Goal: Browse casually: Explore the website without a specific task or goal

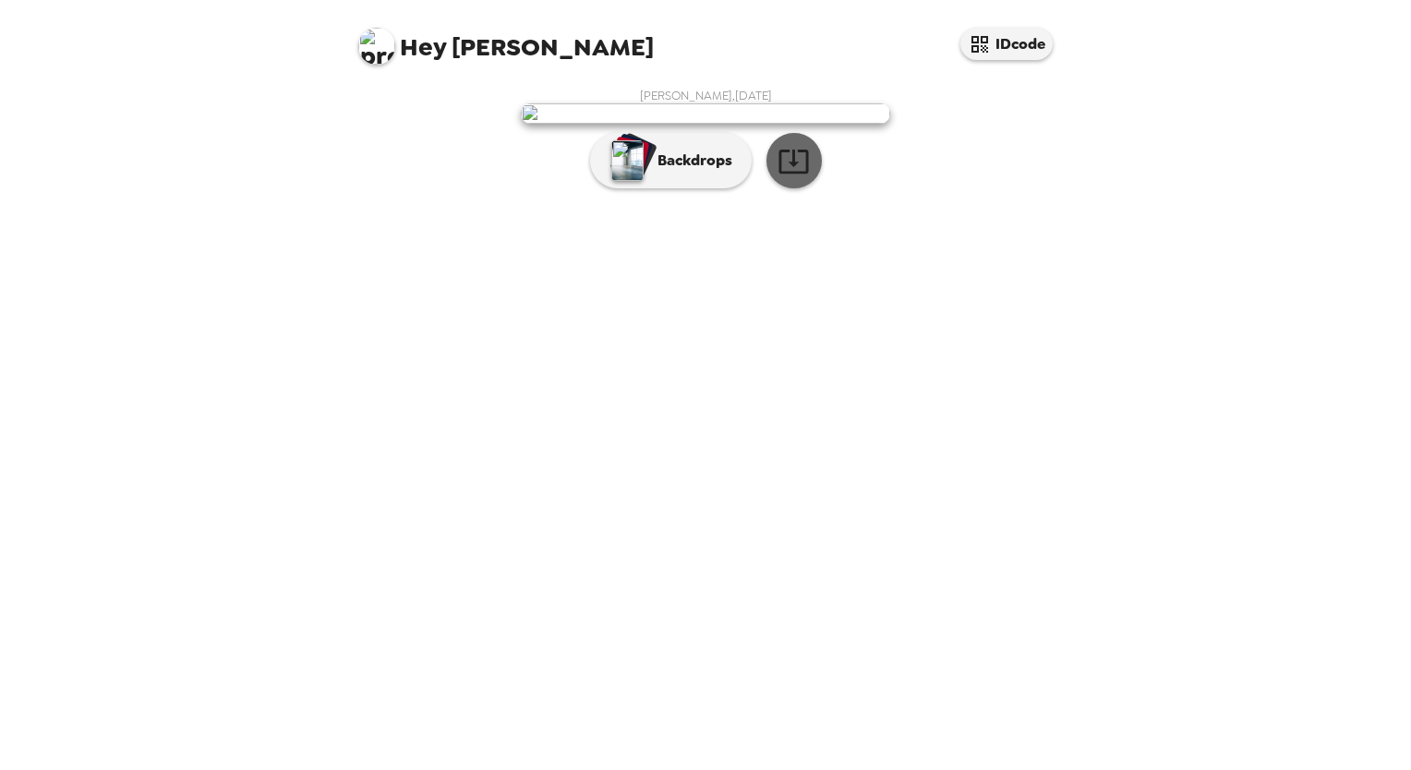
click at [796, 177] on icon "button" at bounding box center [794, 161] width 32 height 32
click at [1020, 198] on div "Sireesh Konduru , 09-16-2025 Backdrops" at bounding box center [706, 143] width 702 height 110
click at [672, 172] on p "Backdrops" at bounding box center [690, 161] width 84 height 22
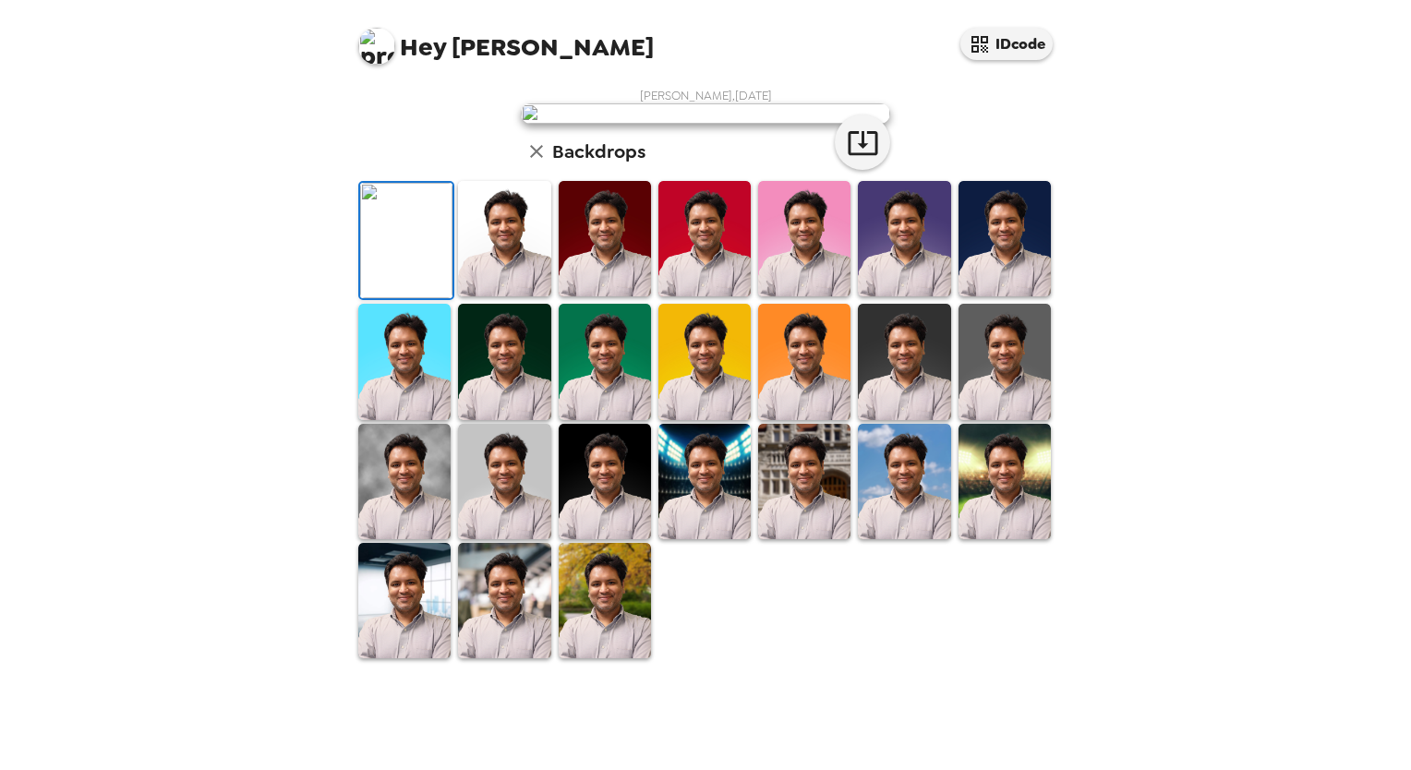
click at [490, 297] on img at bounding box center [504, 238] width 92 height 115
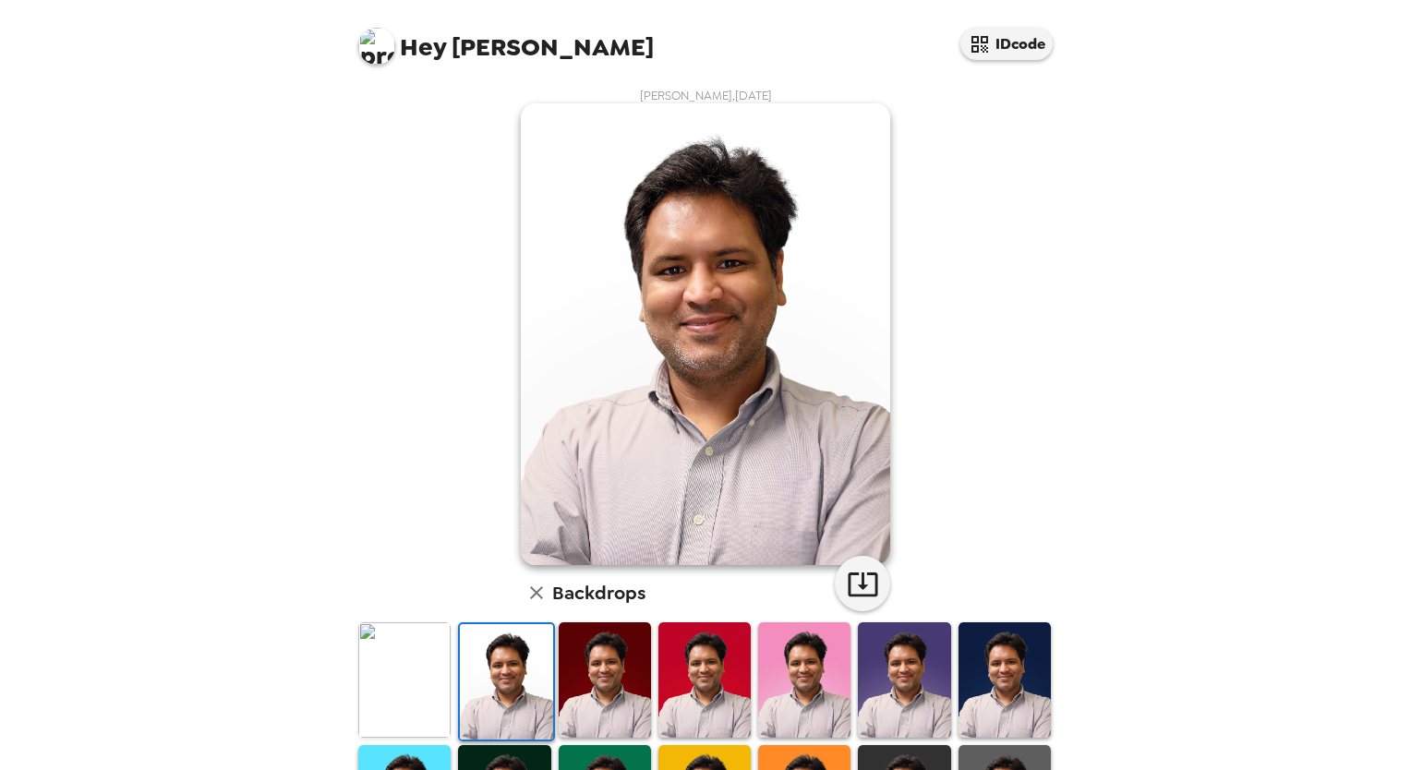
click at [394, 667] on img at bounding box center [404, 680] width 92 height 115
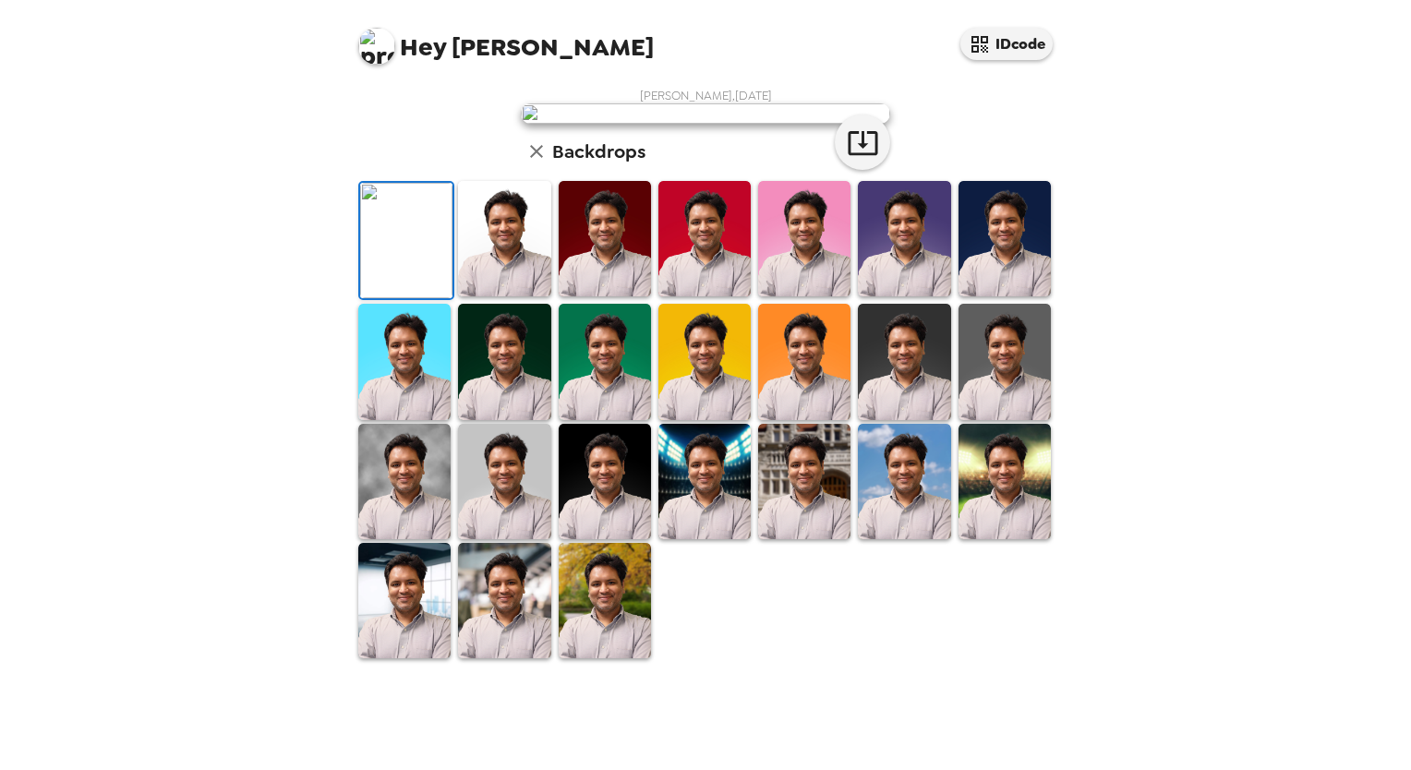
click at [784, 297] on img at bounding box center [804, 238] width 92 height 115
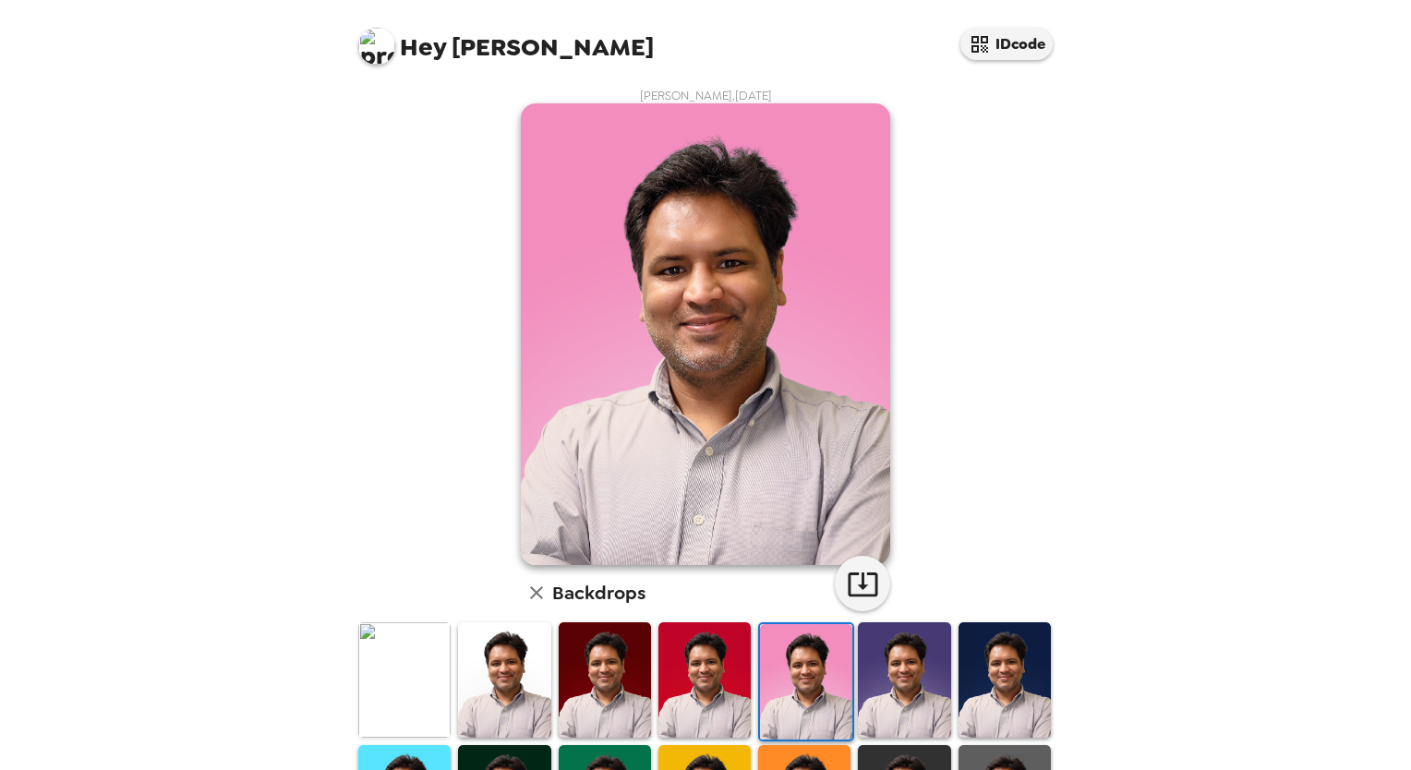
click at [901, 682] on img at bounding box center [904, 680] width 92 height 115
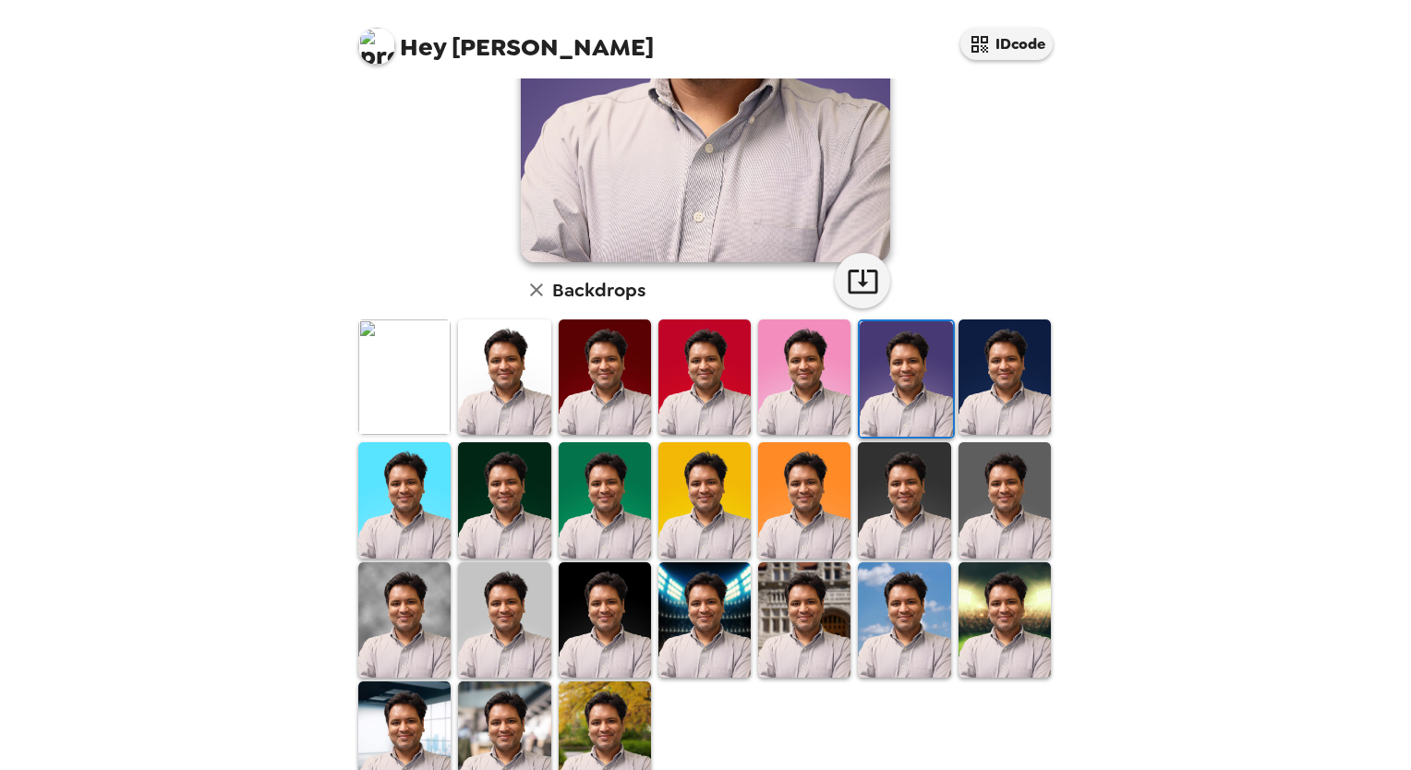
scroll to position [303, 0]
click at [596, 627] on img at bounding box center [605, 620] width 92 height 115
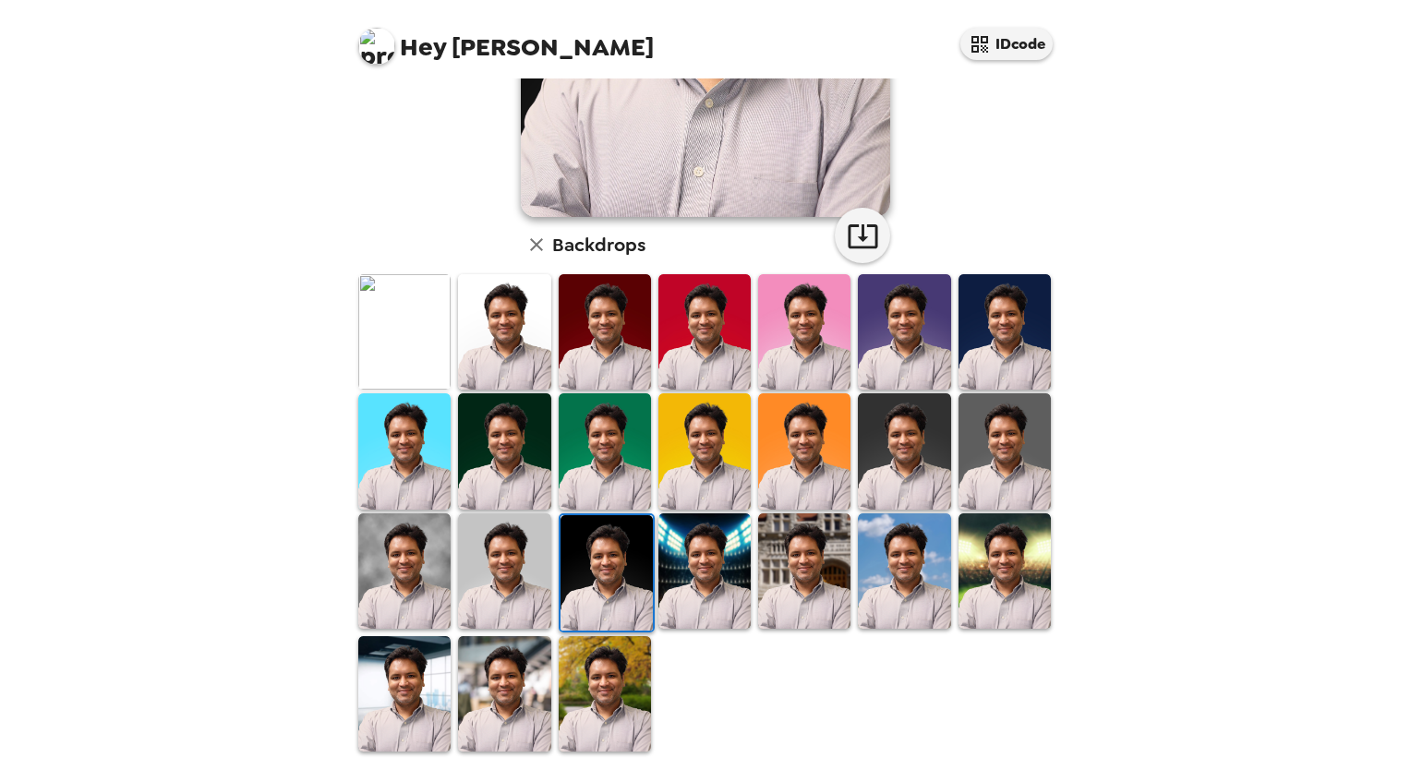
scroll to position [347, 0]
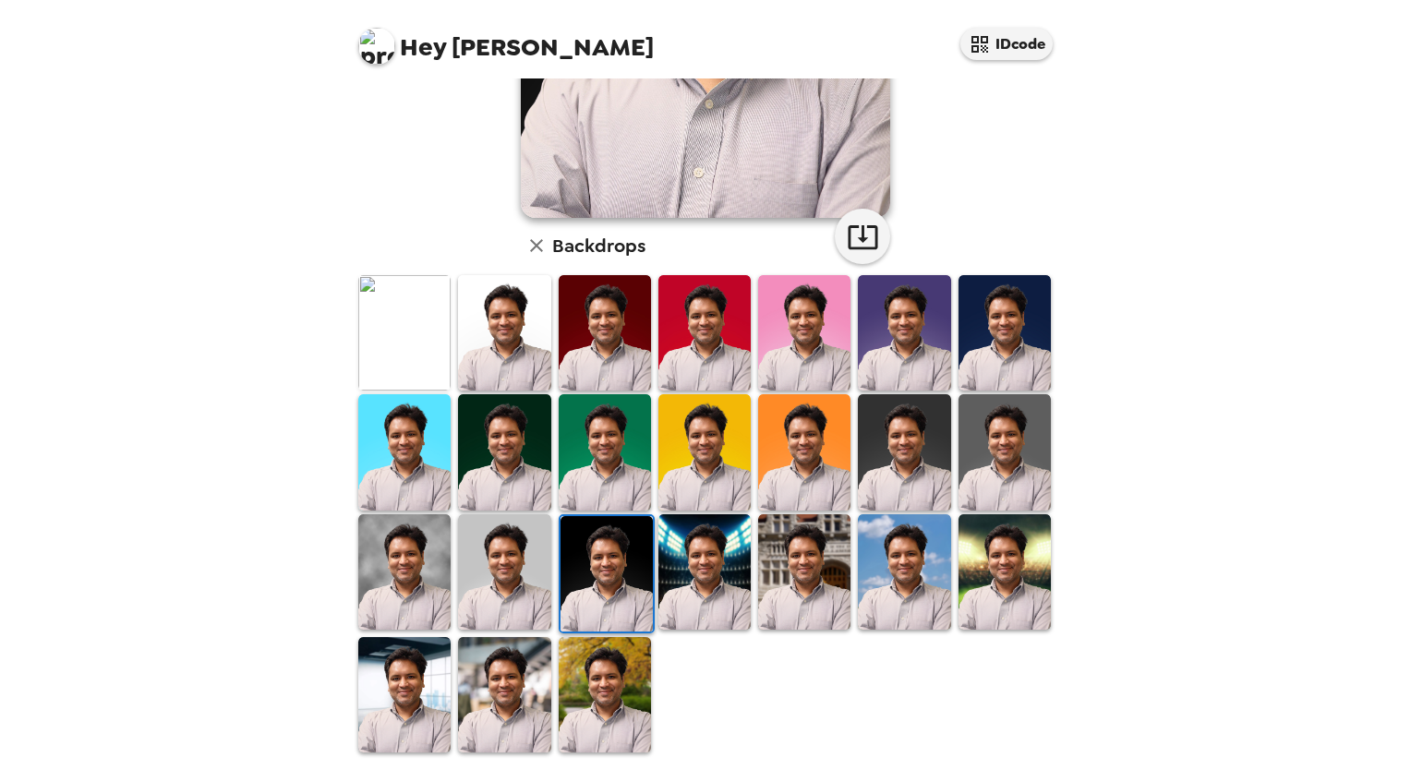
click at [776, 564] on img at bounding box center [804, 572] width 92 height 115
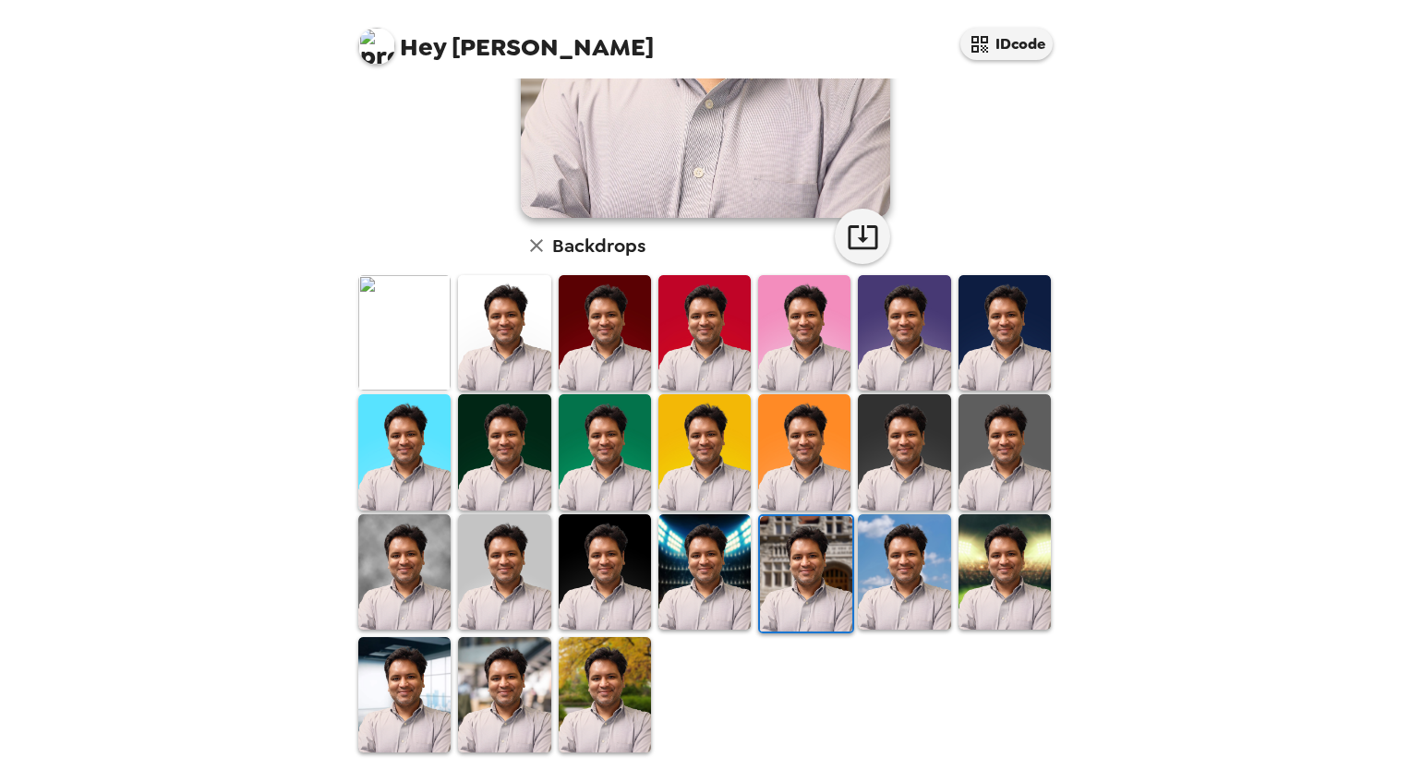
click at [906, 559] on img at bounding box center [904, 572] width 92 height 115
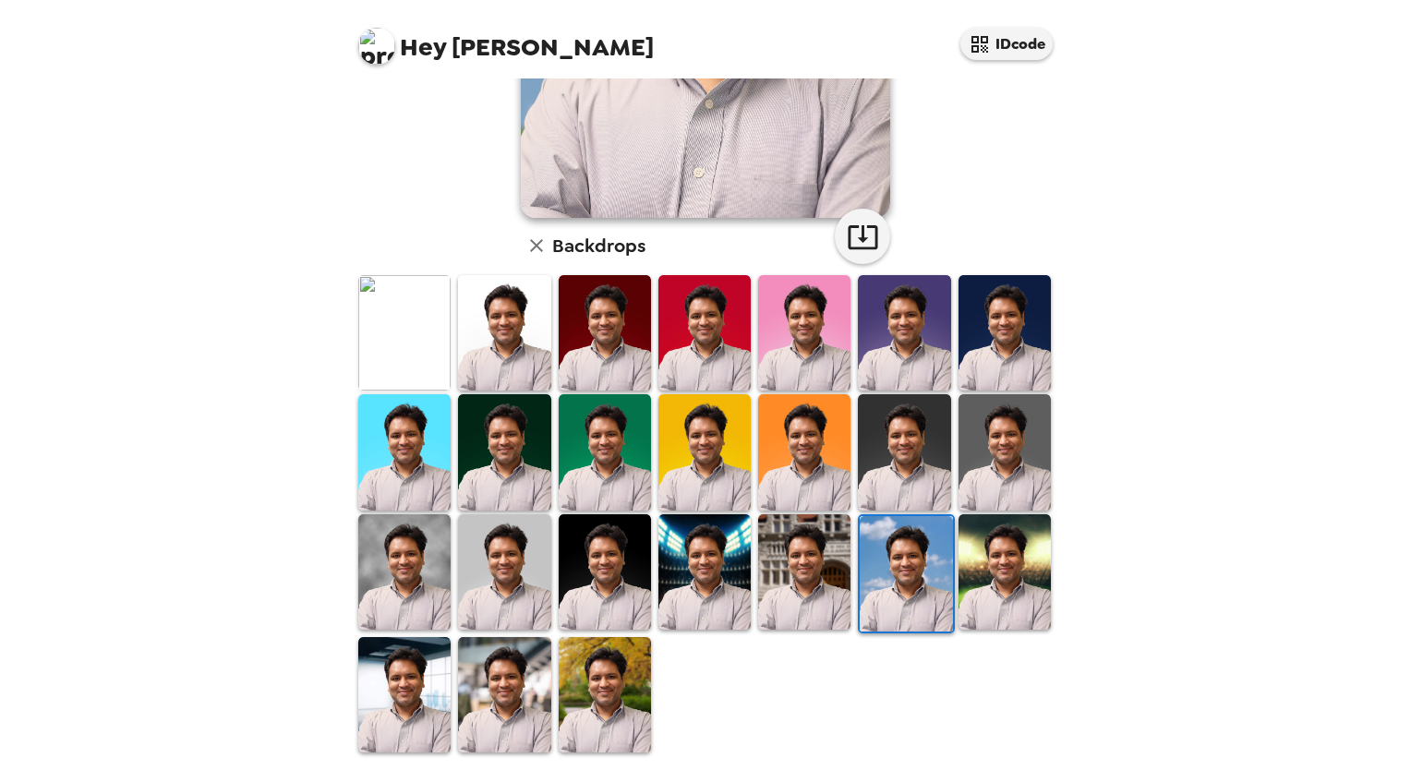
click at [975, 567] on img at bounding box center [1005, 572] width 92 height 115
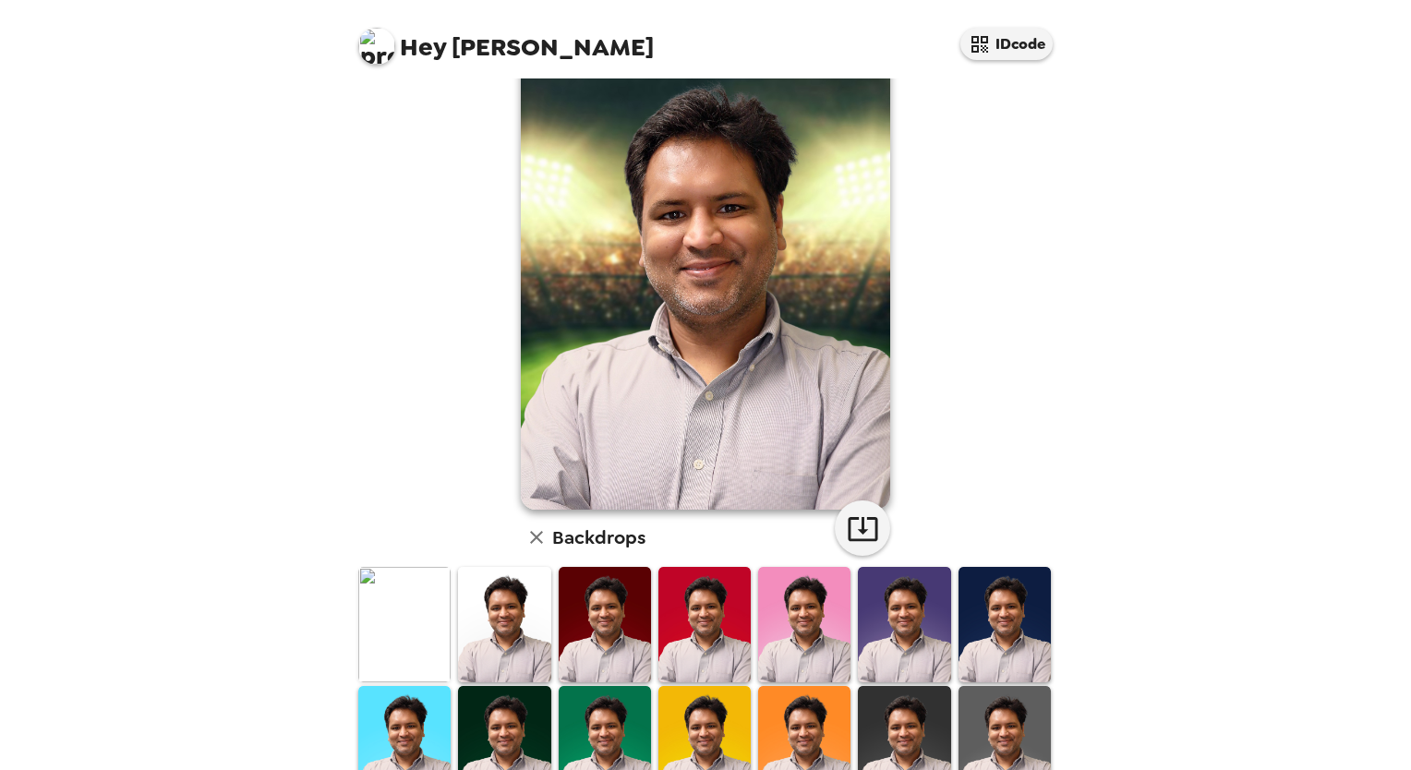
scroll to position [0, 0]
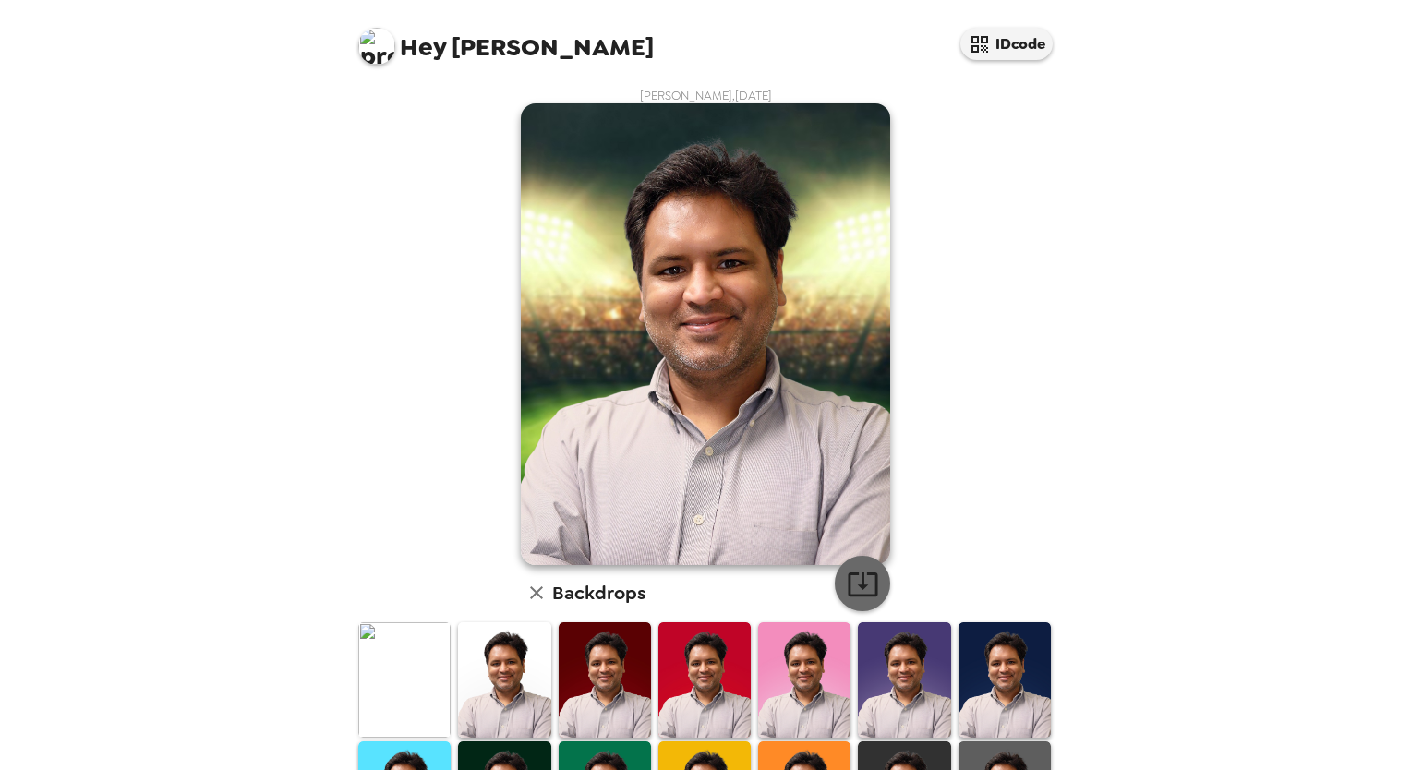
click at [853, 594] on icon "button" at bounding box center [863, 584] width 32 height 32
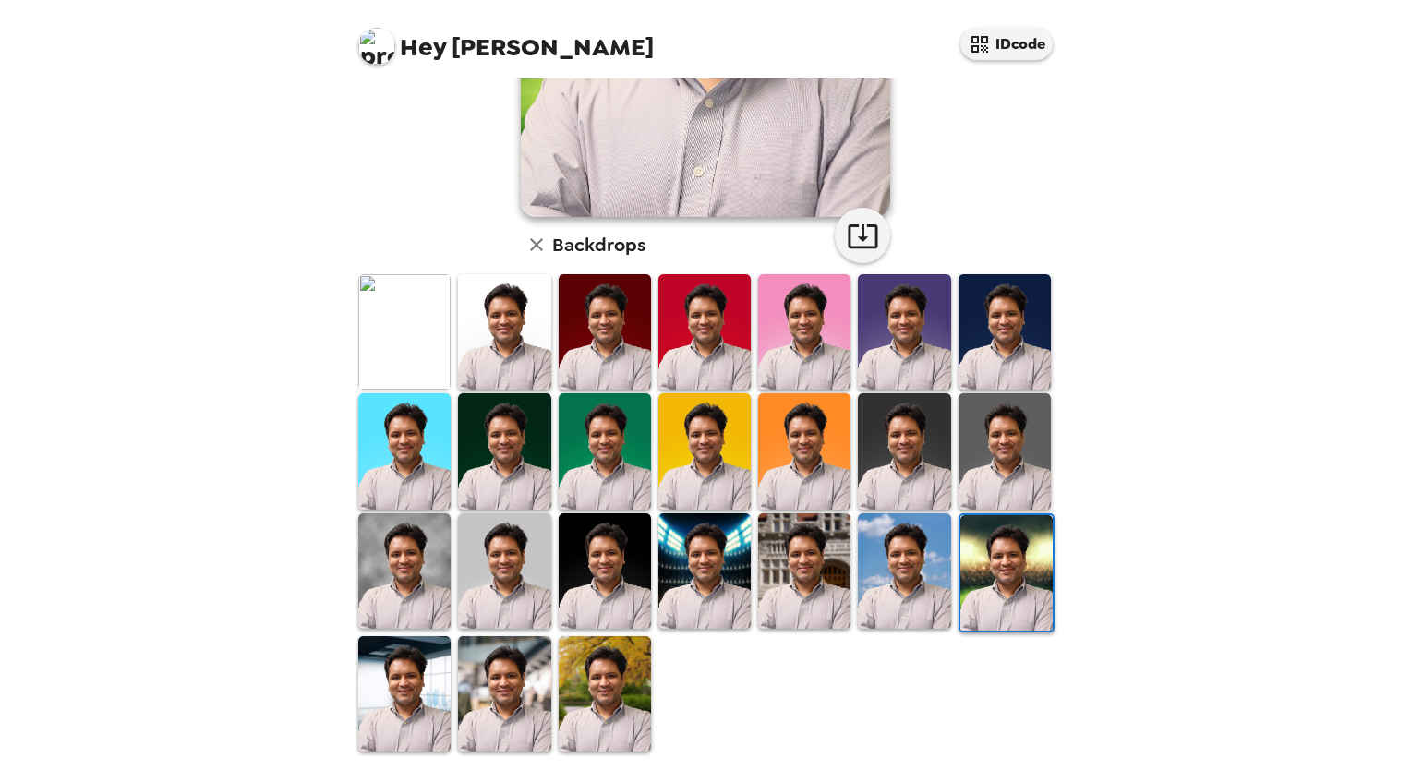
click at [599, 708] on img at bounding box center [605, 693] width 92 height 115
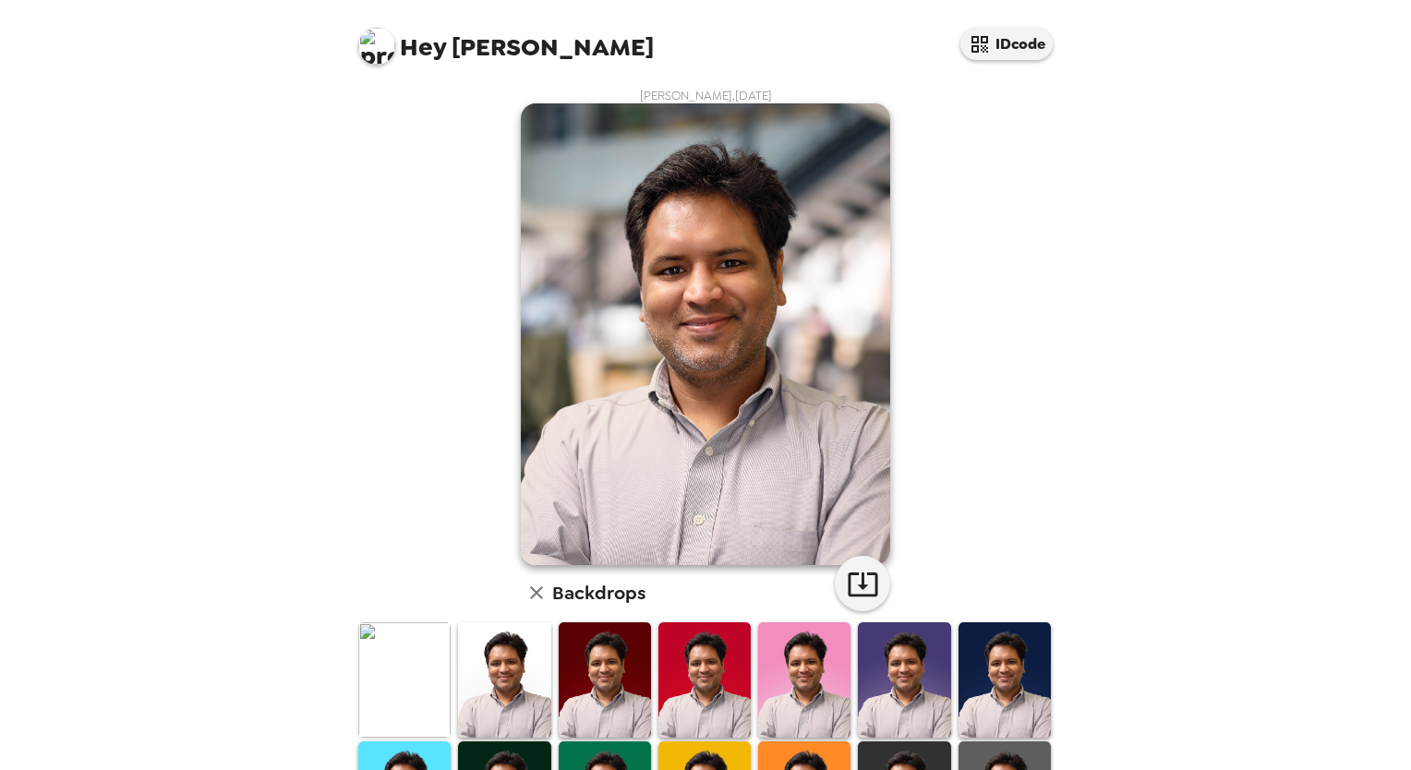
scroll to position [348, 0]
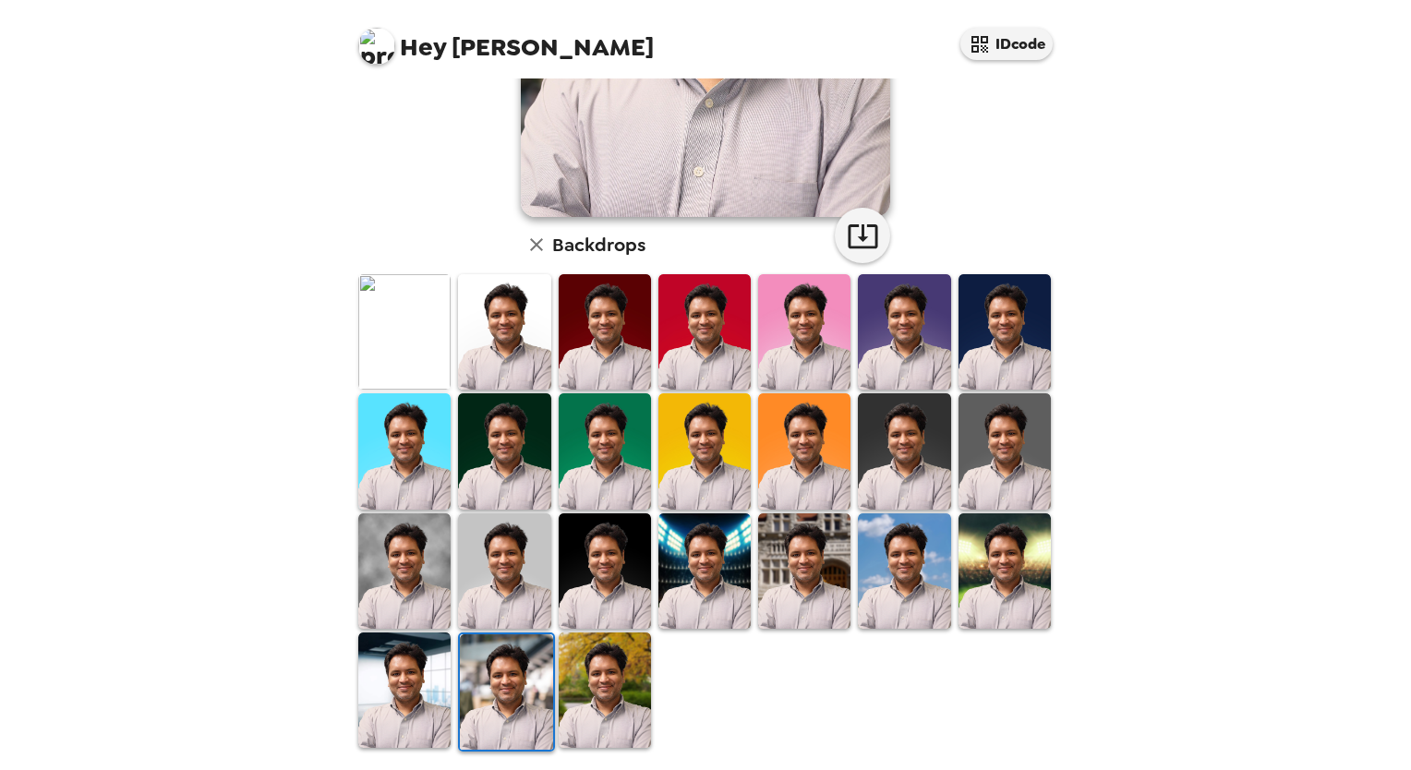
click at [808, 578] on img at bounding box center [804, 571] width 92 height 115
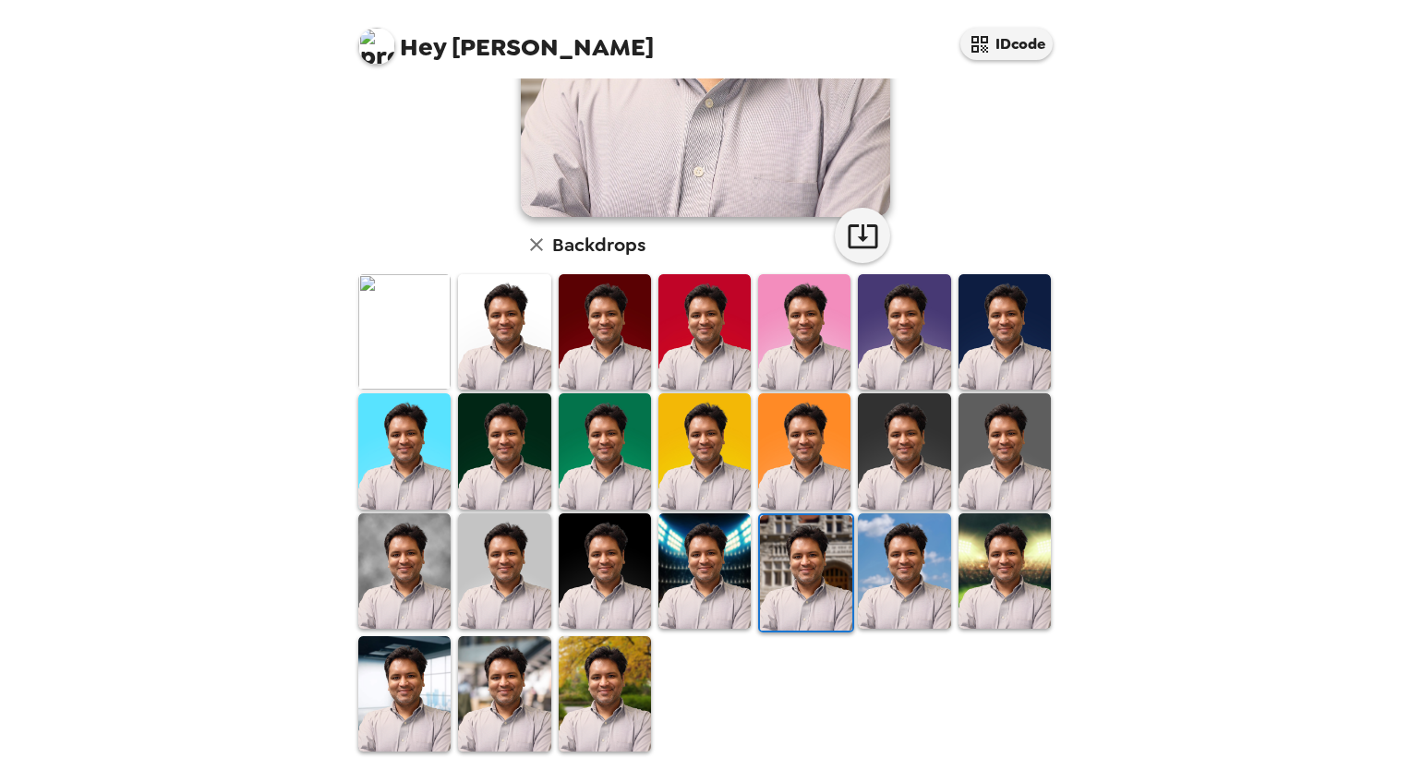
click at [476, 686] on img at bounding box center [504, 693] width 92 height 115
